Goal: Information Seeking & Learning: Learn about a topic

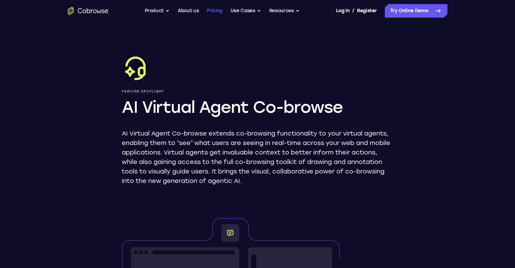
click at [213, 12] on link "Pricing" at bounding box center [215, 11] width 16 height 14
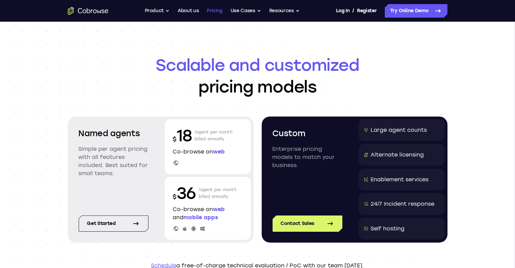
click at [216, 10] on link "Pricing" at bounding box center [215, 11] width 16 height 14
click at [189, 9] on link "About us" at bounding box center [188, 11] width 21 height 14
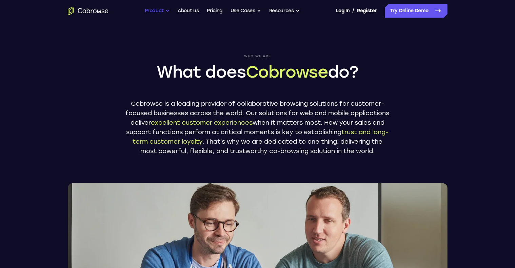
click at [160, 12] on button "Product" at bounding box center [157, 11] width 25 height 14
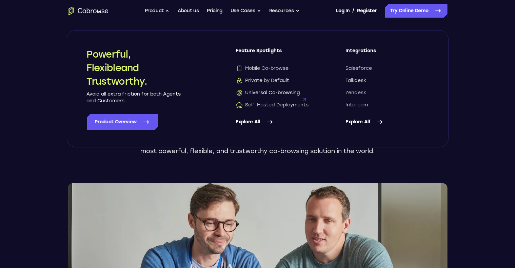
click at [283, 91] on span "Universal Co-browsing" at bounding box center [268, 93] width 64 height 7
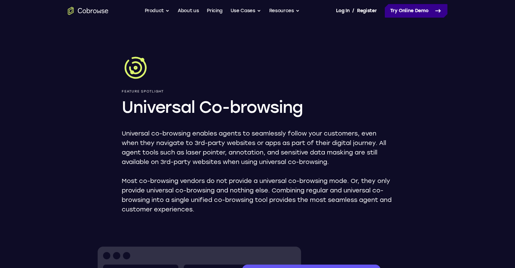
click at [423, 12] on link "Try Online Demo" at bounding box center [416, 11] width 63 height 14
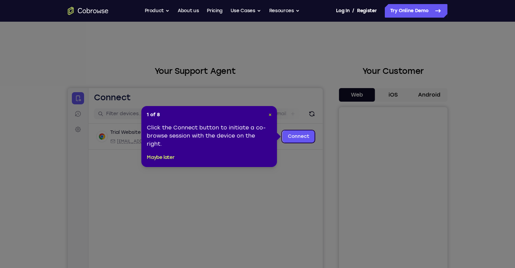
click at [270, 114] on span "×" at bounding box center [270, 115] width 3 height 6
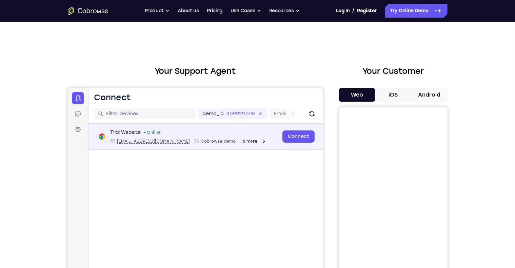
click at [120, 129] on div "Trial Website" at bounding box center [125, 132] width 31 height 7
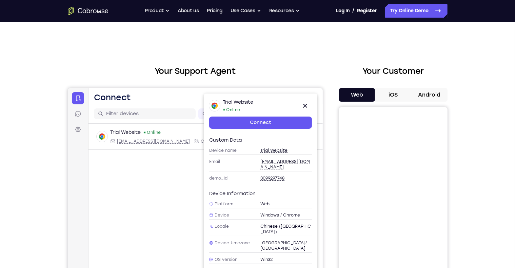
click at [309, 71] on h2 "Your Support Agent" at bounding box center [195, 71] width 255 height 12
click at [120, 161] on div "Trial Website Online web@example.com Cobrowse demo +11 more web@example.com Cob…" at bounding box center [205, 152] width 234 height 59
click at [80, 108] on link "Sessions" at bounding box center [78, 114] width 12 height 12
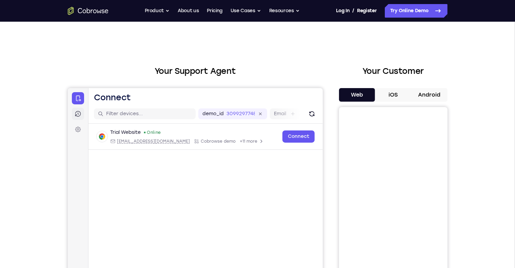
click at [79, 115] on icon at bounding box center [78, 114] width 6 height 6
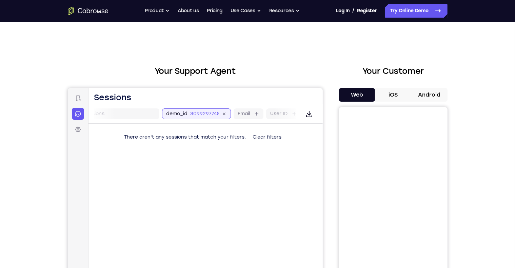
click at [250, 111] on div "demo_id 3099297748 3099297748 Email User ID Device ID Device name" at bounding box center [278, 113] width 233 height 11
click at [81, 127] on link "Settings" at bounding box center [78, 129] width 12 height 12
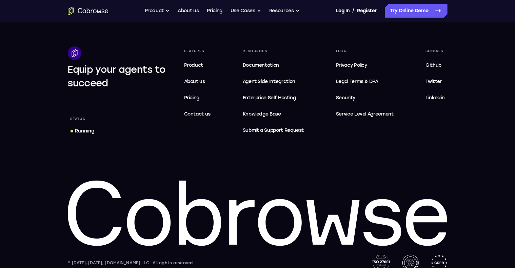
scroll to position [467, 0]
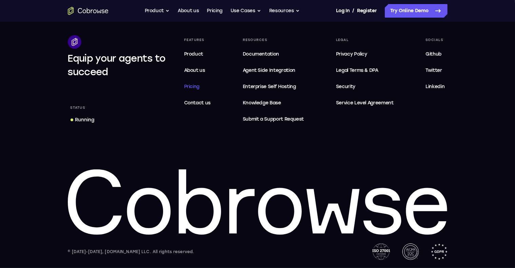
click at [196, 89] on span "Pricing" at bounding box center [192, 87] width 16 height 6
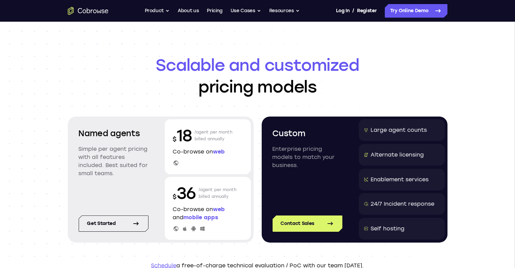
click at [221, 151] on span "web" at bounding box center [219, 152] width 12 height 6
click at [134, 226] on icon at bounding box center [136, 224] width 8 height 8
click at [286, 11] on button "Resources" at bounding box center [284, 11] width 31 height 14
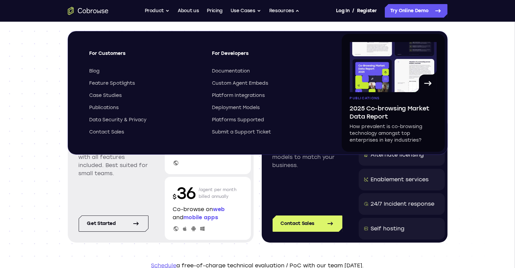
click at [229, 75] on div "Documentation Custom Agent Embeds Platform Integrations Deployment Models Platf…" at bounding box center [267, 102] width 111 height 68
click at [229, 69] on span "Documentation" at bounding box center [231, 71] width 38 height 7
